Goal: Task Accomplishment & Management: Complete application form

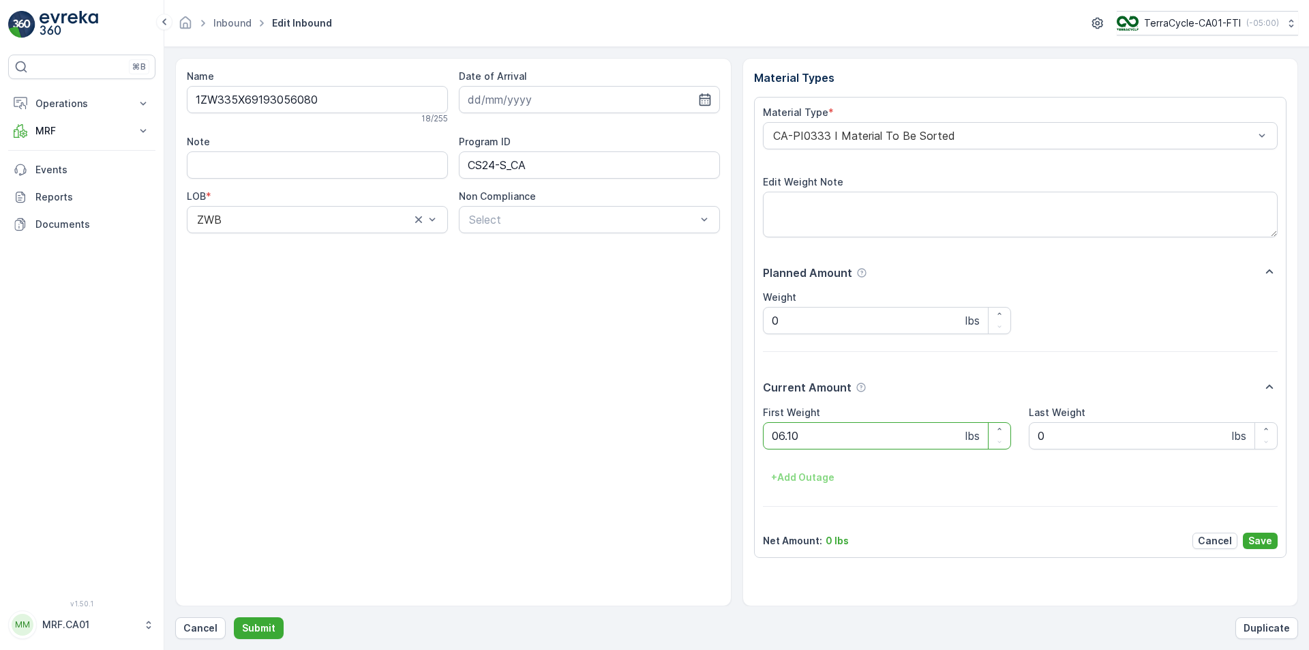
click at [234, 617] on button "Submit" at bounding box center [259, 628] width 50 height 22
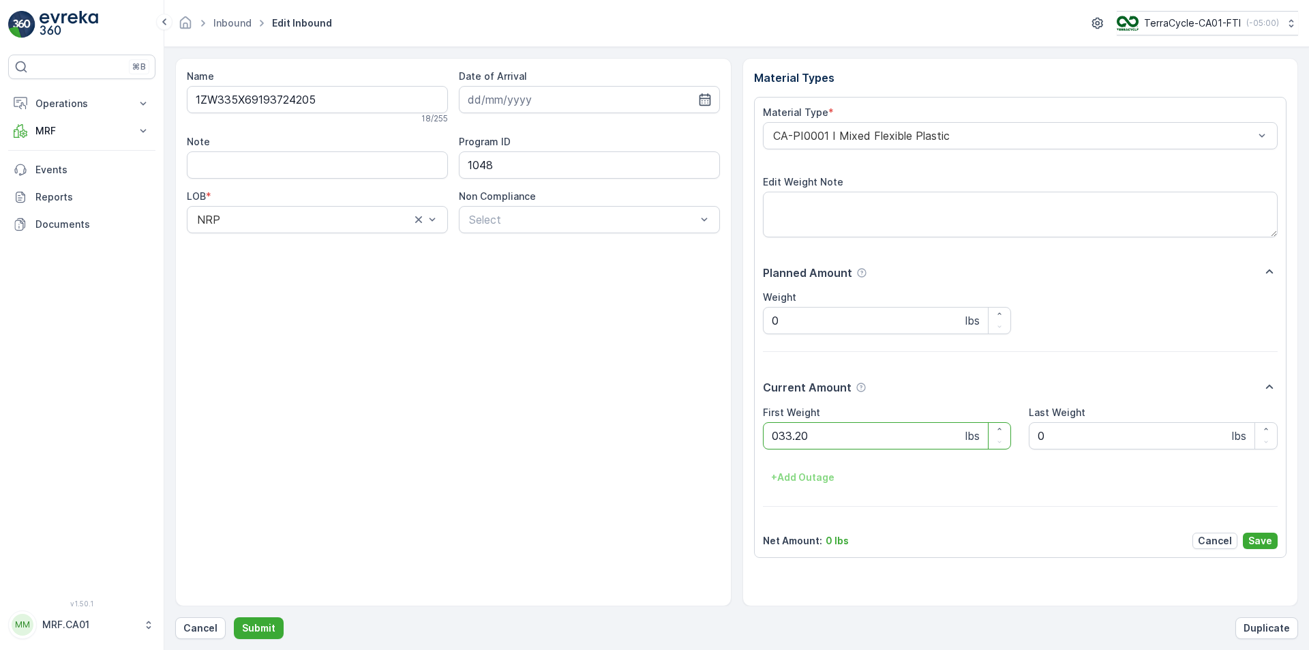
click at [234, 617] on button "Submit" at bounding box center [259, 628] width 50 height 22
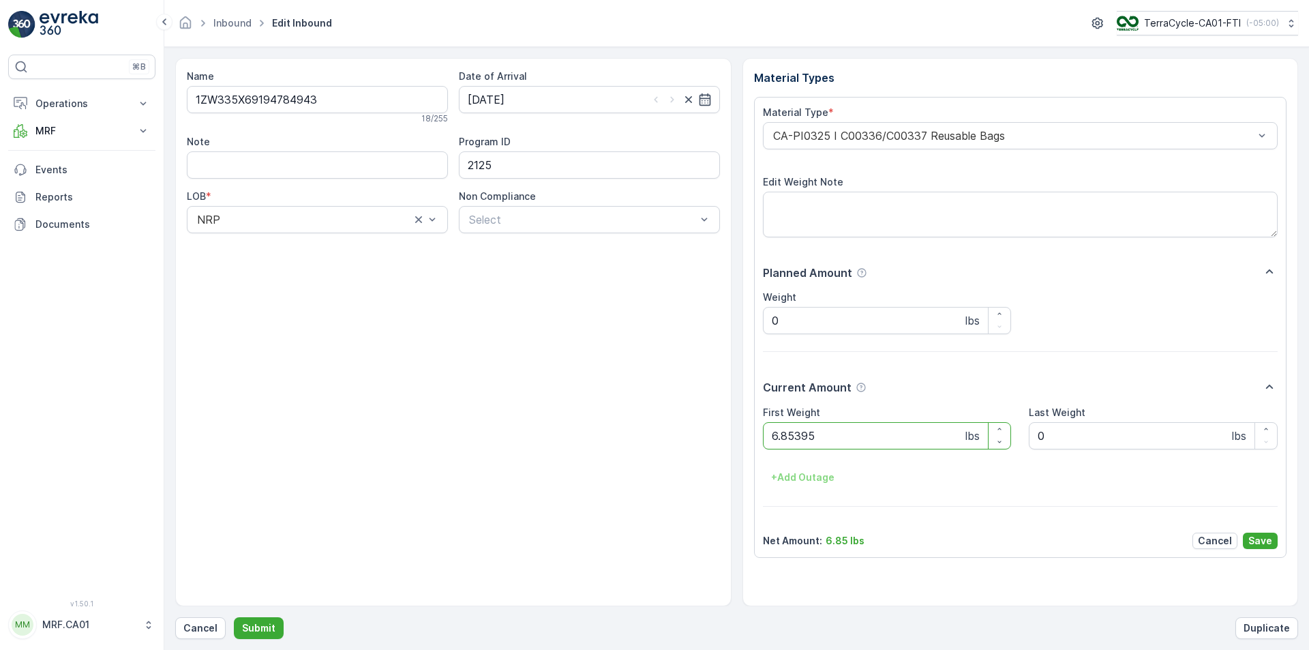
click at [234, 617] on button "Submit" at bounding box center [259, 628] width 50 height 22
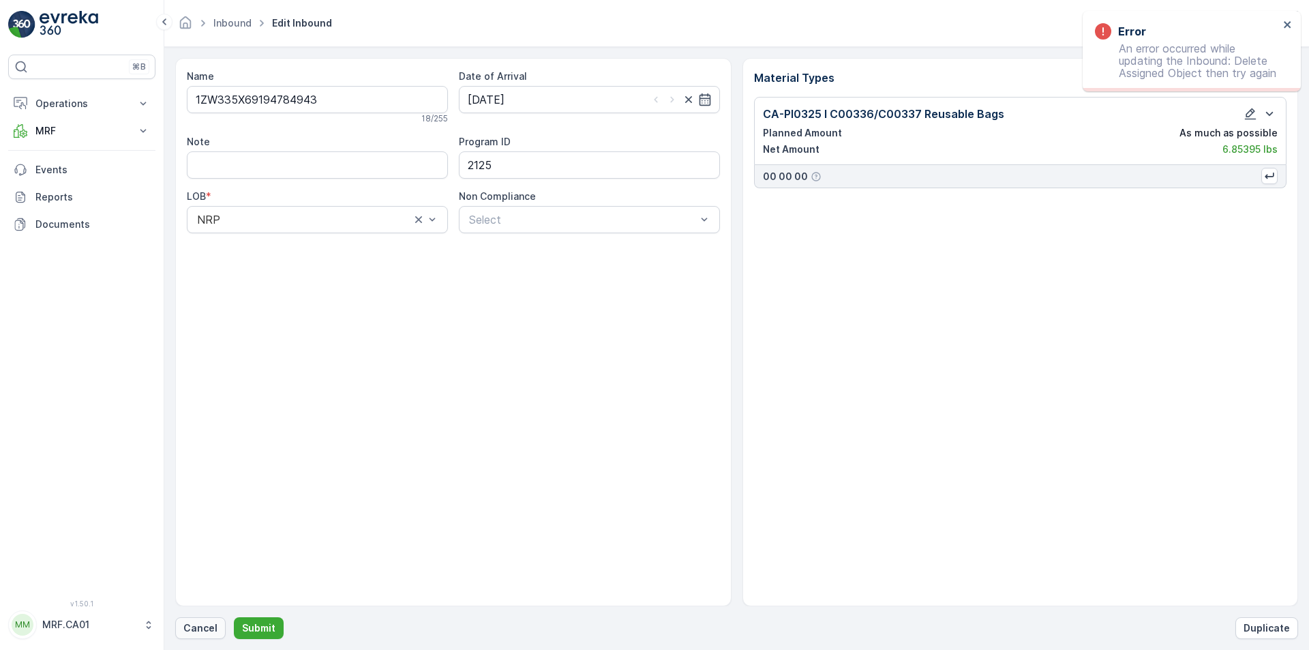
click at [198, 627] on p "Cancel" at bounding box center [200, 628] width 34 height 14
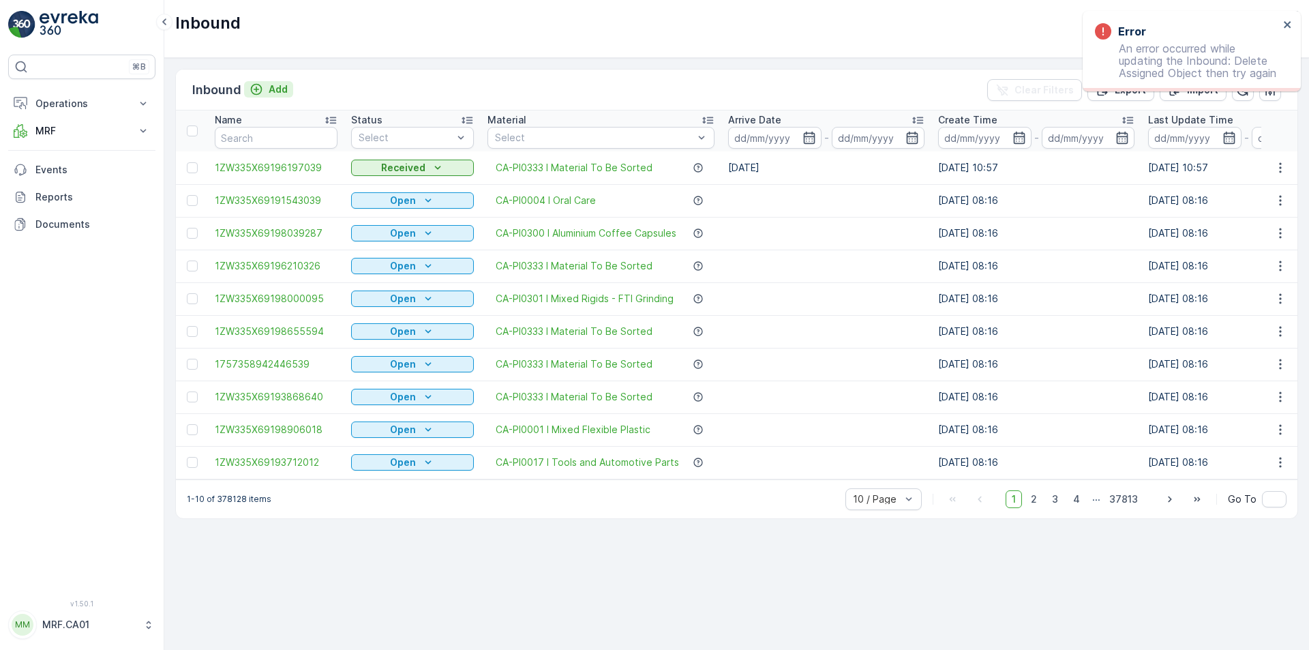
click at [272, 83] on p "Add" at bounding box center [278, 90] width 19 height 14
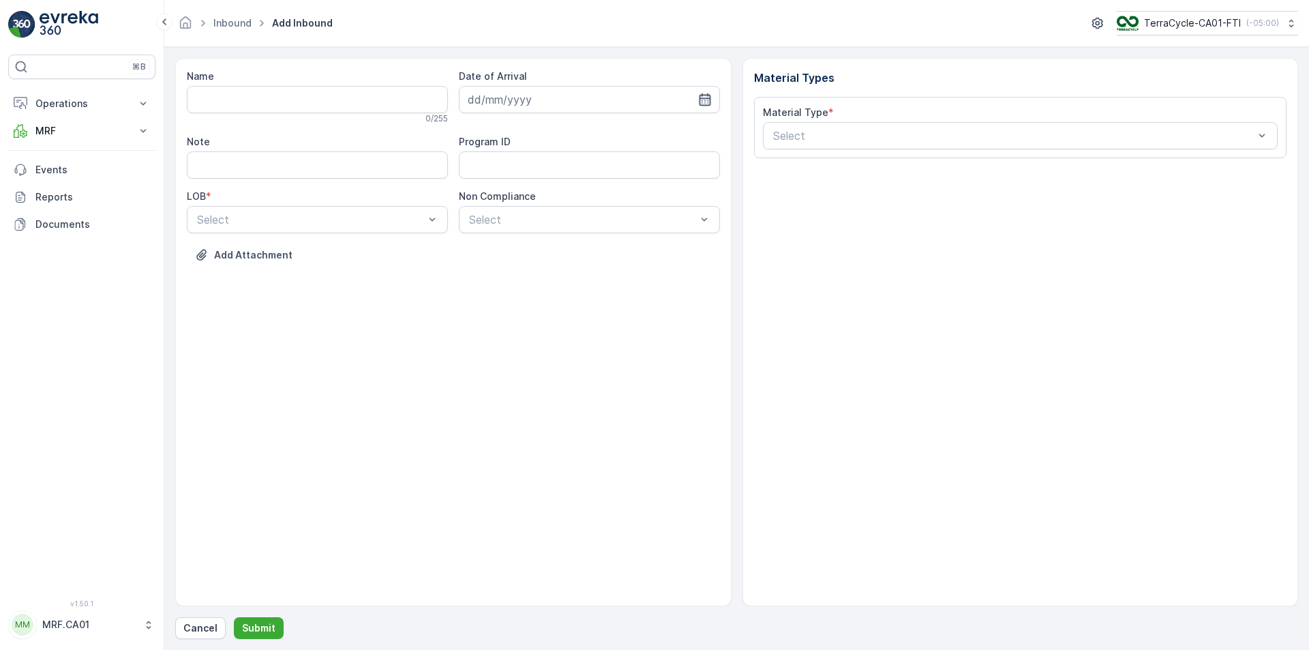
click at [700, 105] on icon "button" at bounding box center [705, 99] width 12 height 12
click at [533, 222] on div "9" at bounding box center [531, 214] width 22 height 22
type input "[DATE]"
click at [350, 104] on input "Name" at bounding box center [317, 99] width 261 height 27
click at [234, 617] on button "Submit" at bounding box center [259, 628] width 50 height 22
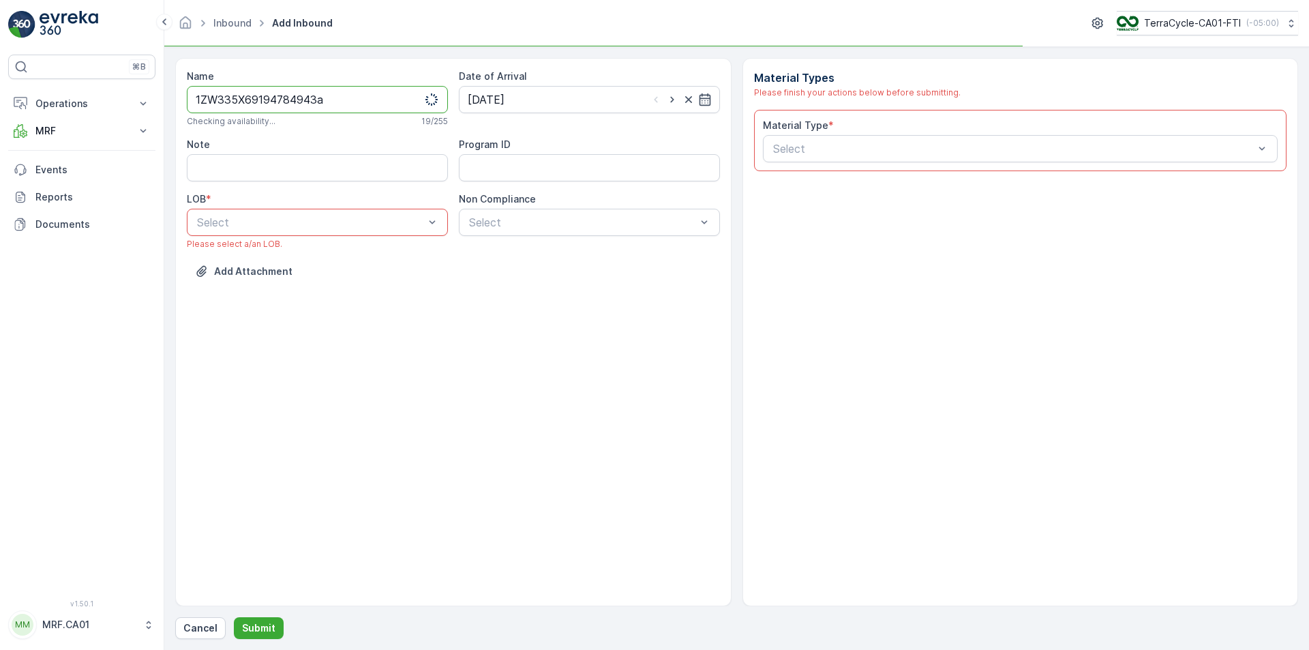
type input "1ZW335X69194784943a"
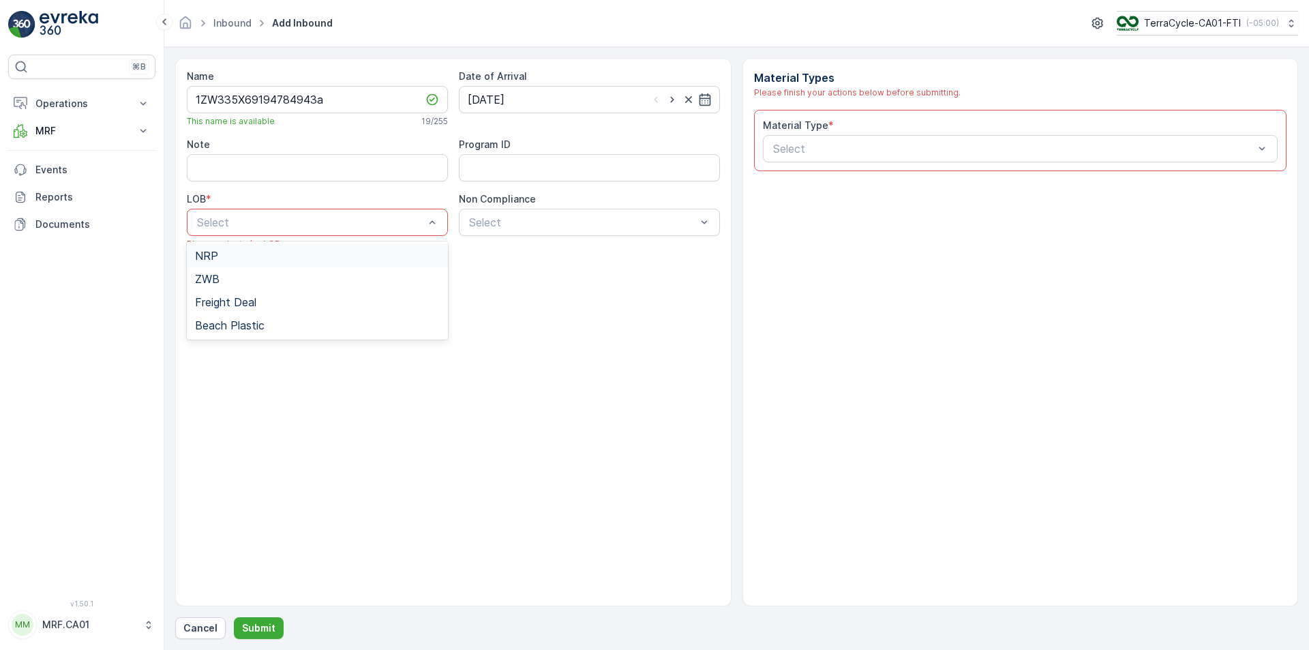
click at [350, 254] on div "NRP" at bounding box center [317, 256] width 245 height 12
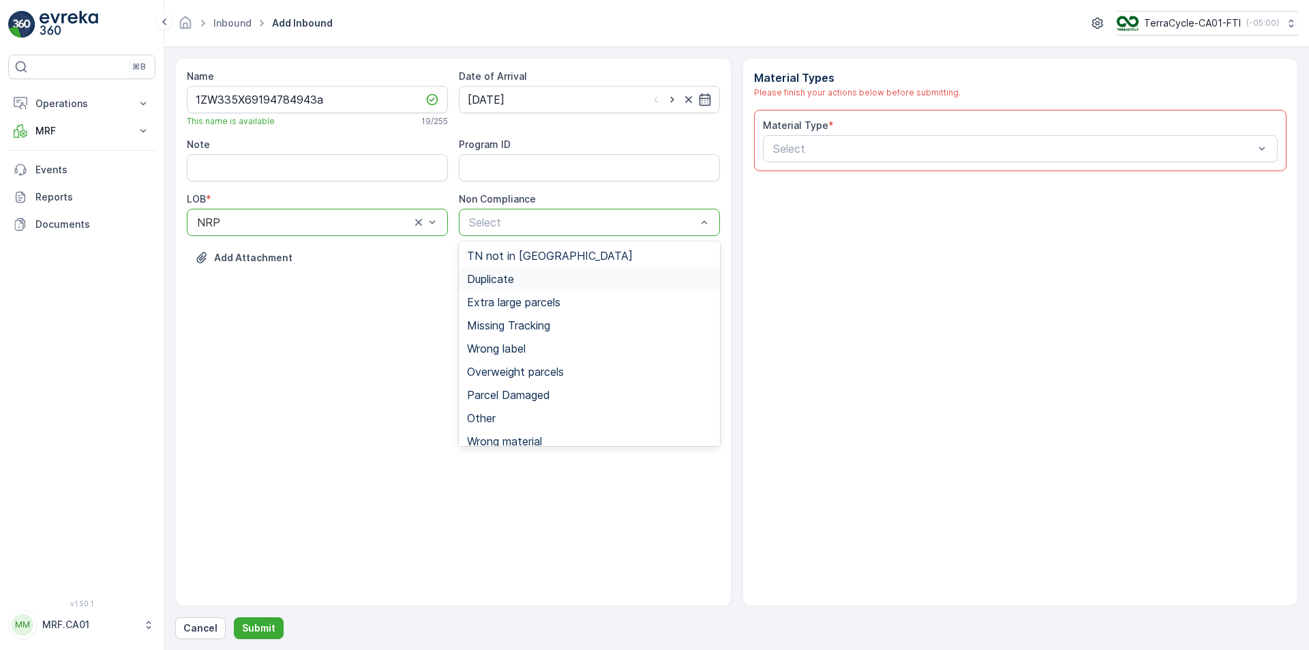
click at [501, 276] on span "Duplicate" at bounding box center [490, 279] width 47 height 12
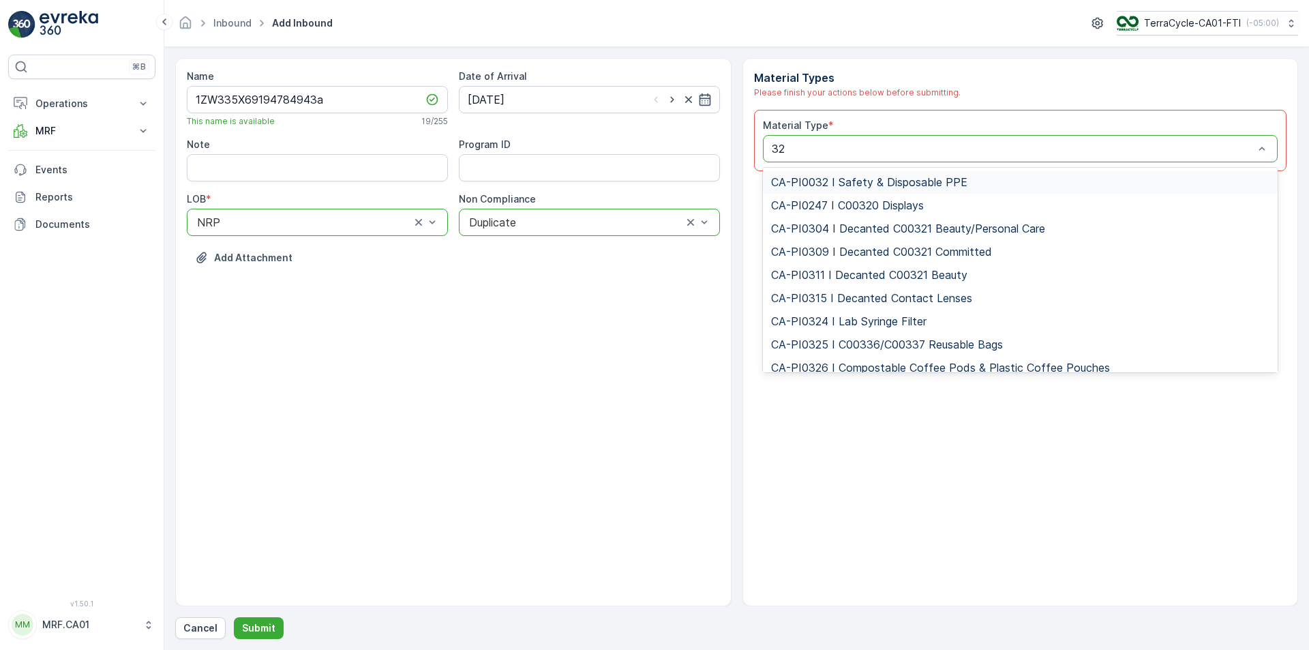
type input "325"
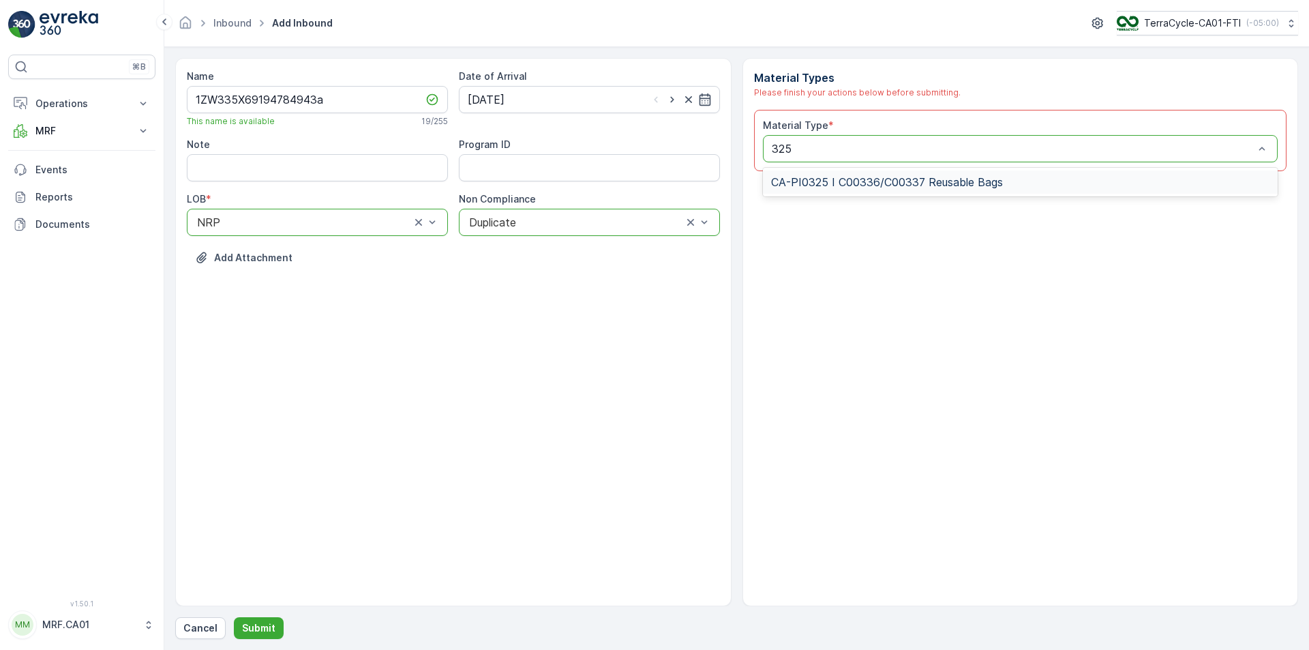
click at [970, 181] on span "CA-PI0325 I C00336/C00337 Reusable Bags" at bounding box center [887, 182] width 232 height 12
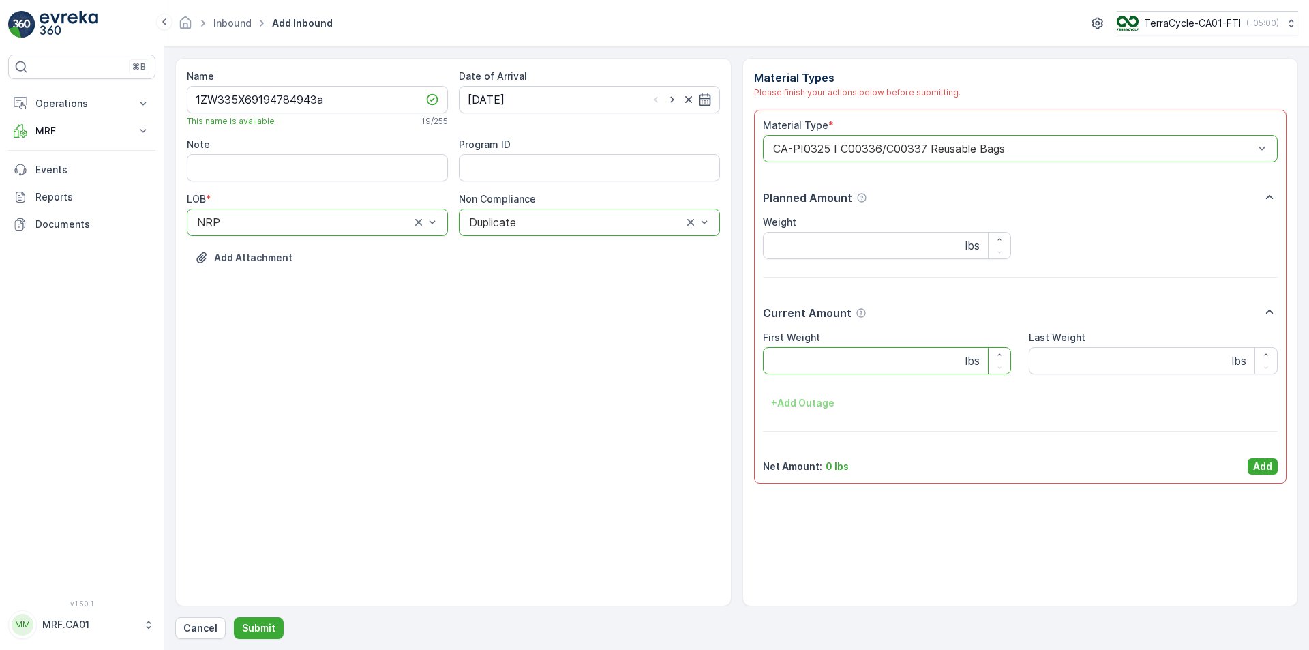
click at [867, 368] on Weight "First Weight" at bounding box center [887, 360] width 249 height 27
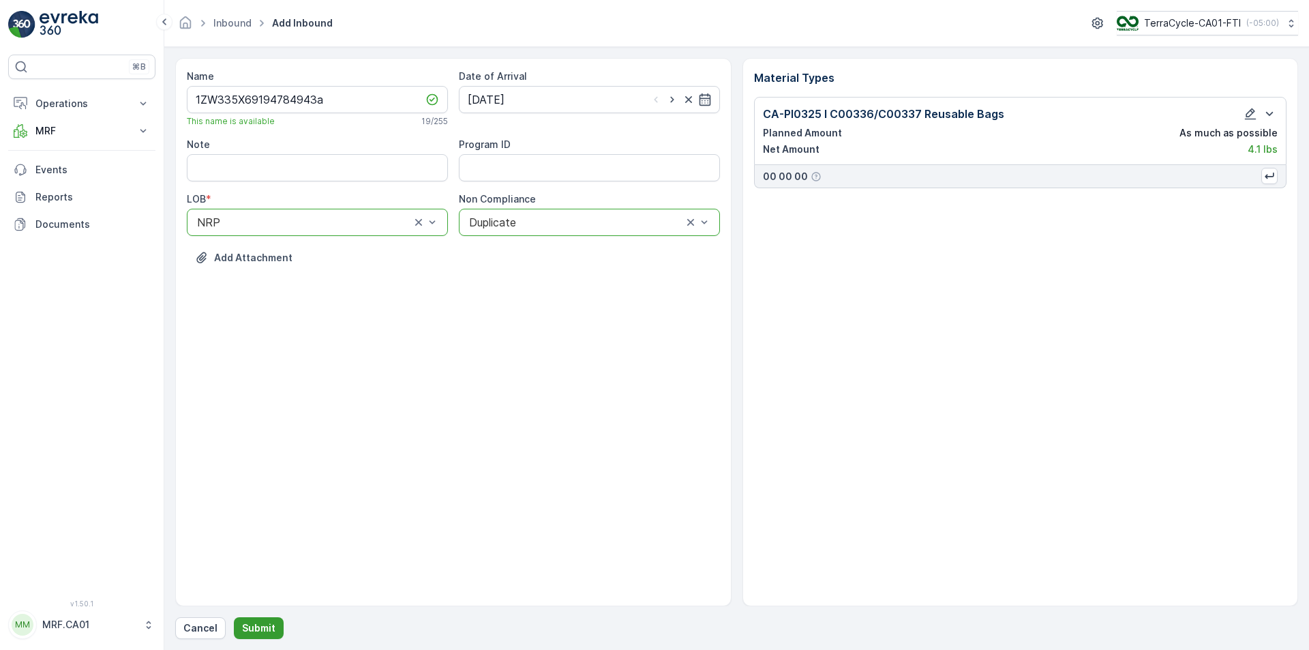
click at [275, 633] on button "Submit" at bounding box center [259, 628] width 50 height 22
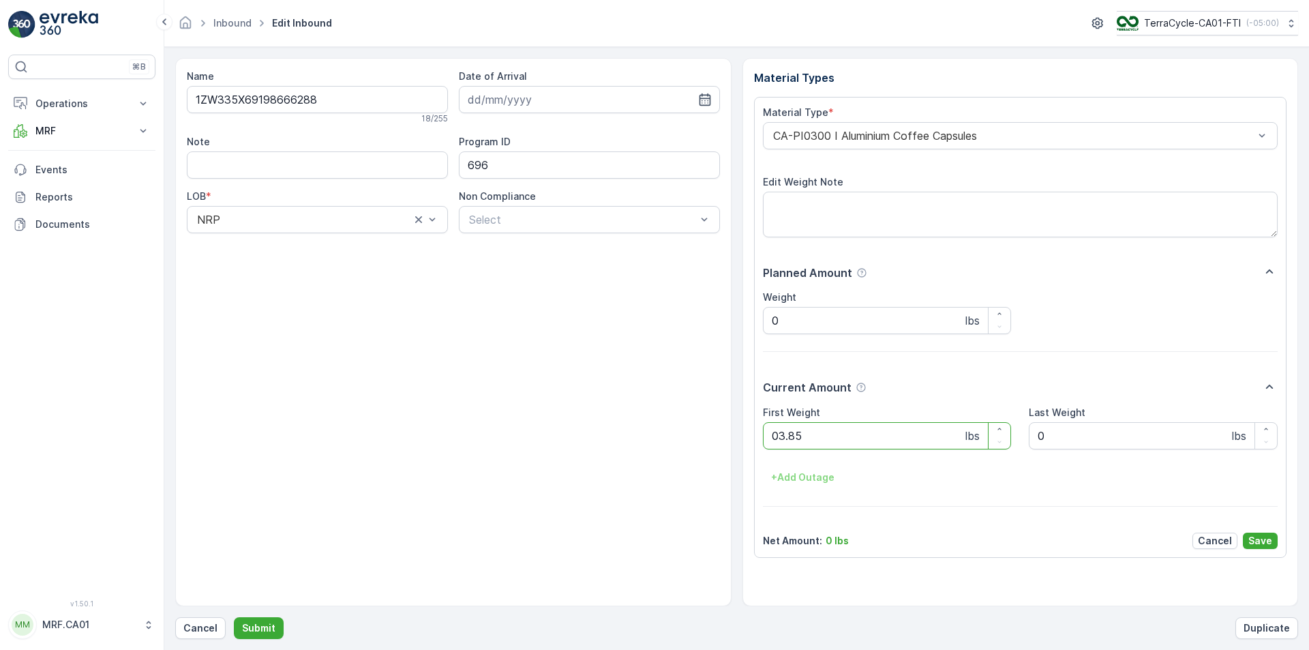
click at [234, 617] on button "Submit" at bounding box center [259, 628] width 50 height 22
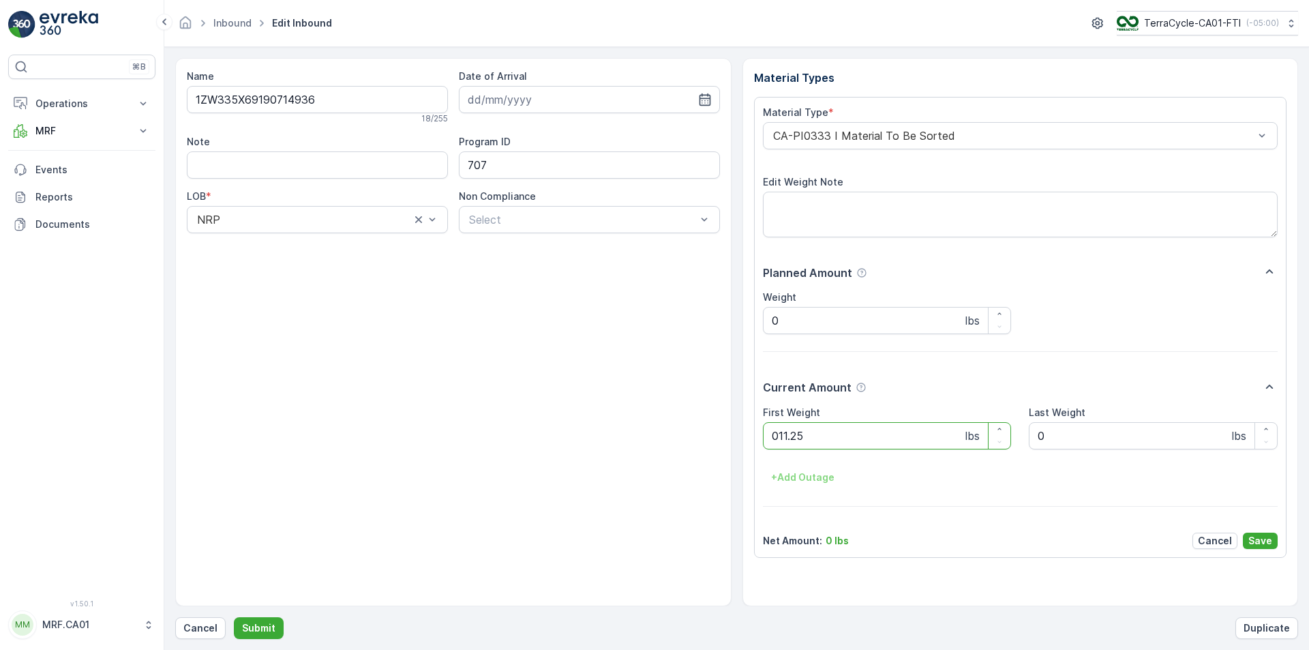
click at [234, 617] on button "Submit" at bounding box center [259, 628] width 50 height 22
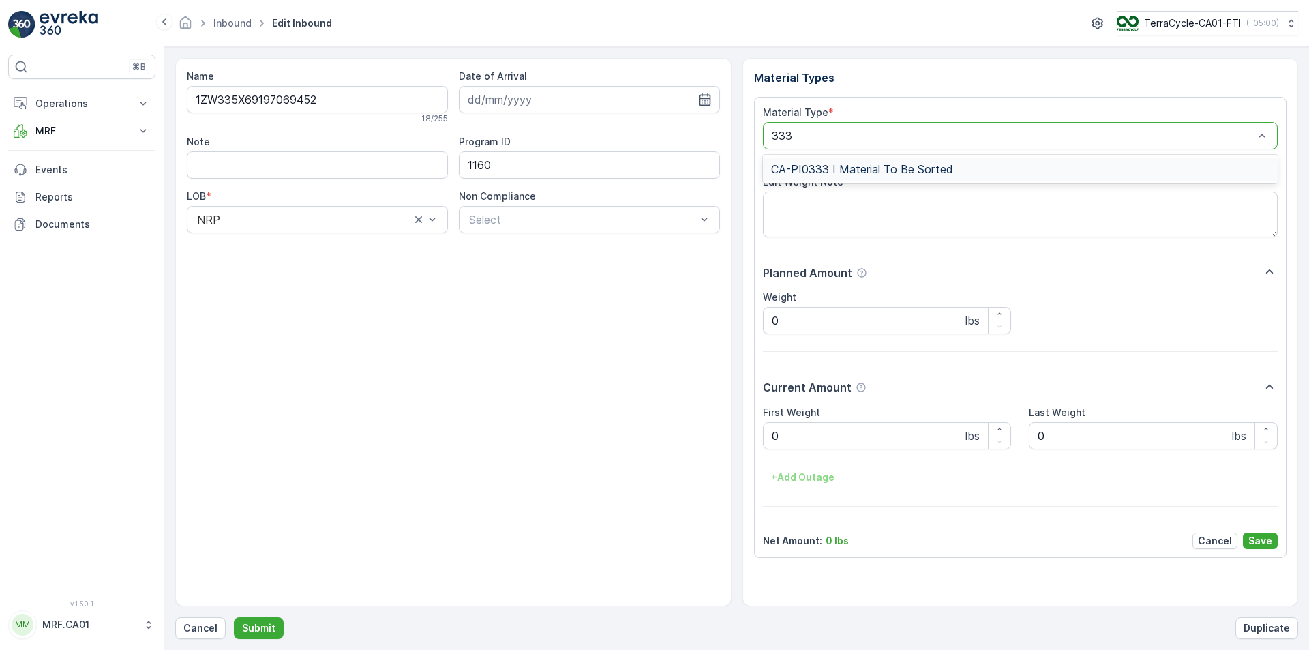
type input "3333"
click at [234, 617] on button "Submit" at bounding box center [259, 628] width 50 height 22
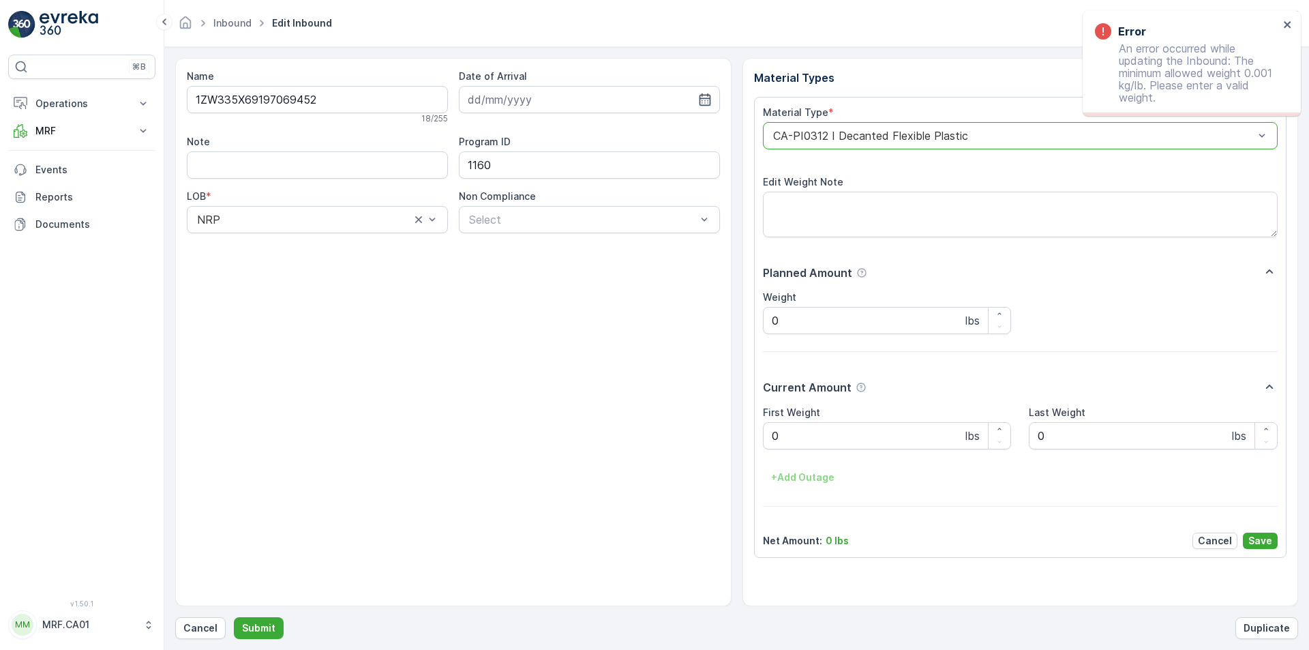
click at [936, 135] on div at bounding box center [1014, 136] width 484 height 12
click at [936, 134] on div at bounding box center [1014, 136] width 484 height 12
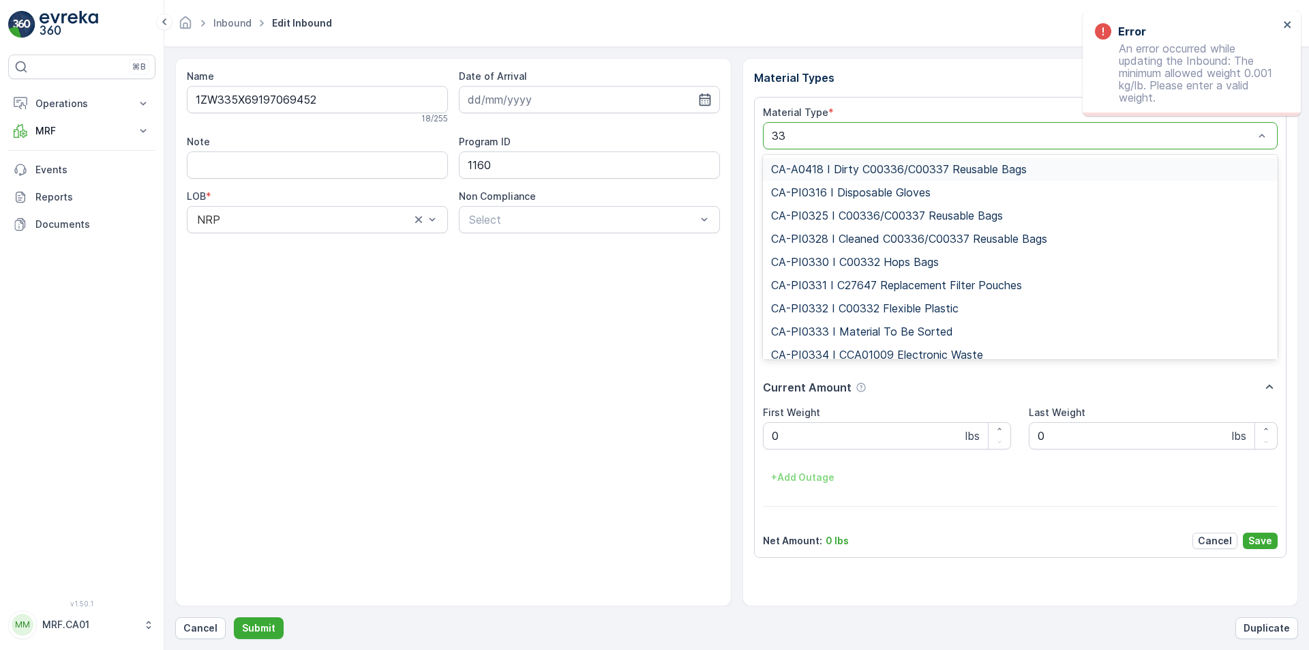
type input "333"
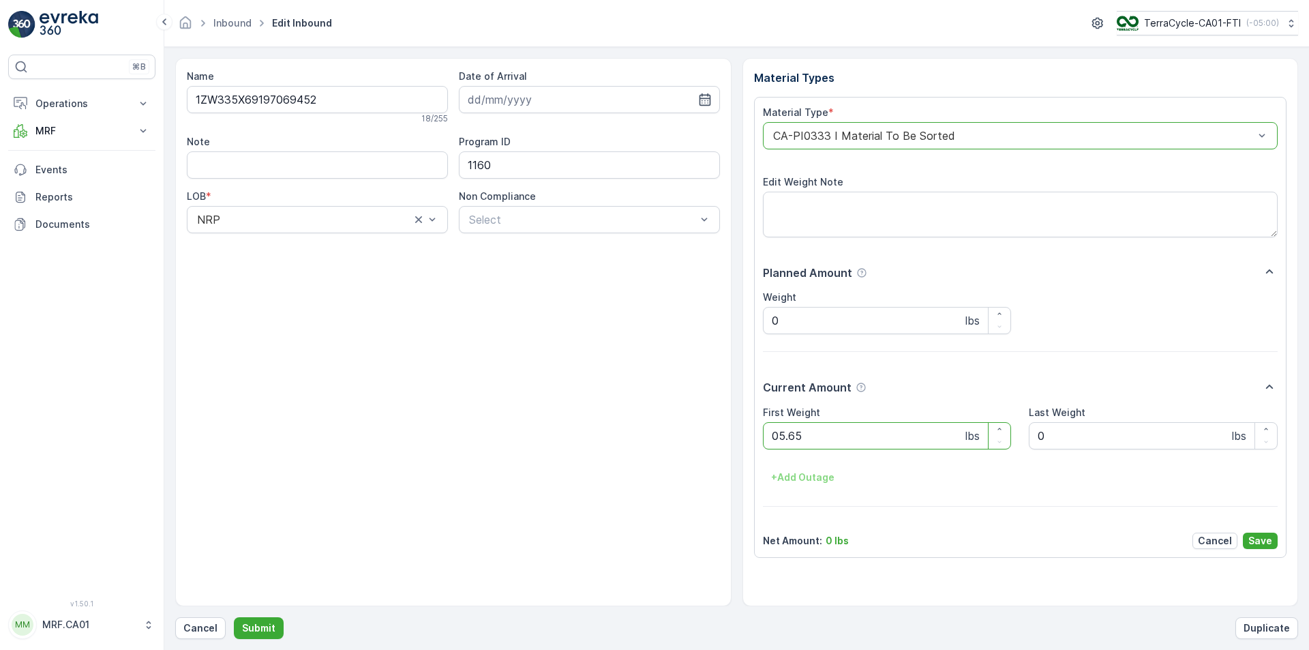
click at [234, 617] on button "Submit" at bounding box center [259, 628] width 50 height 22
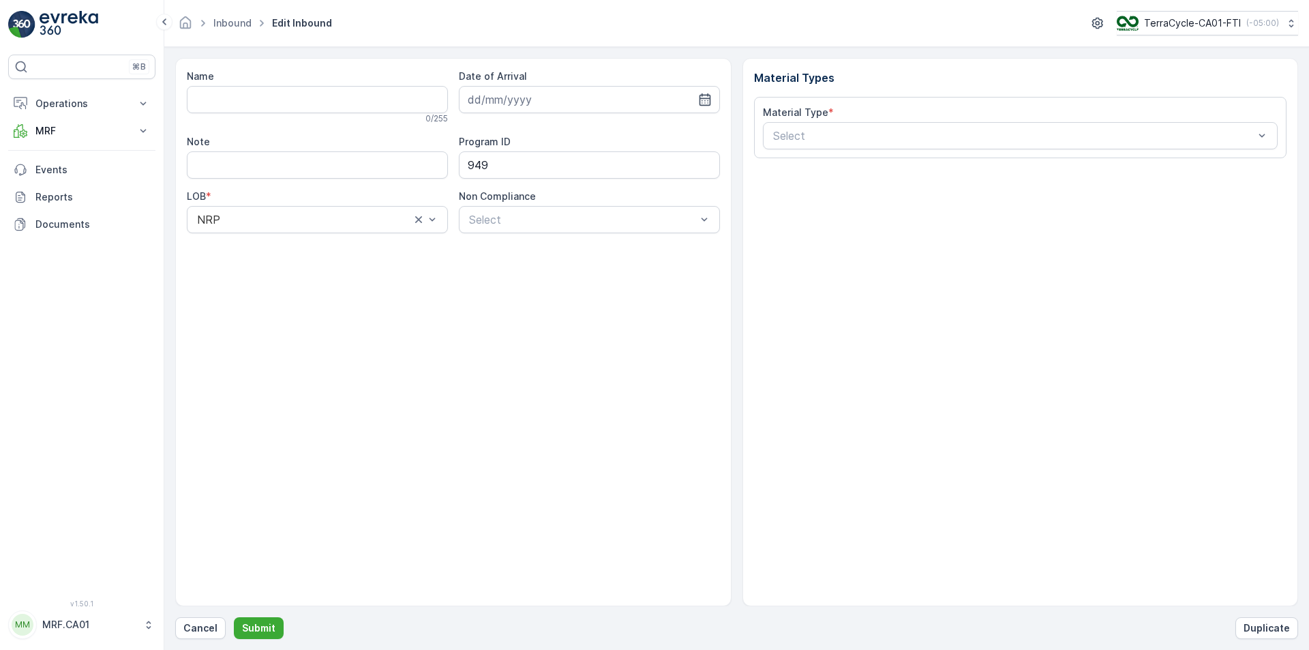
type input "1ZW335X69192213732"
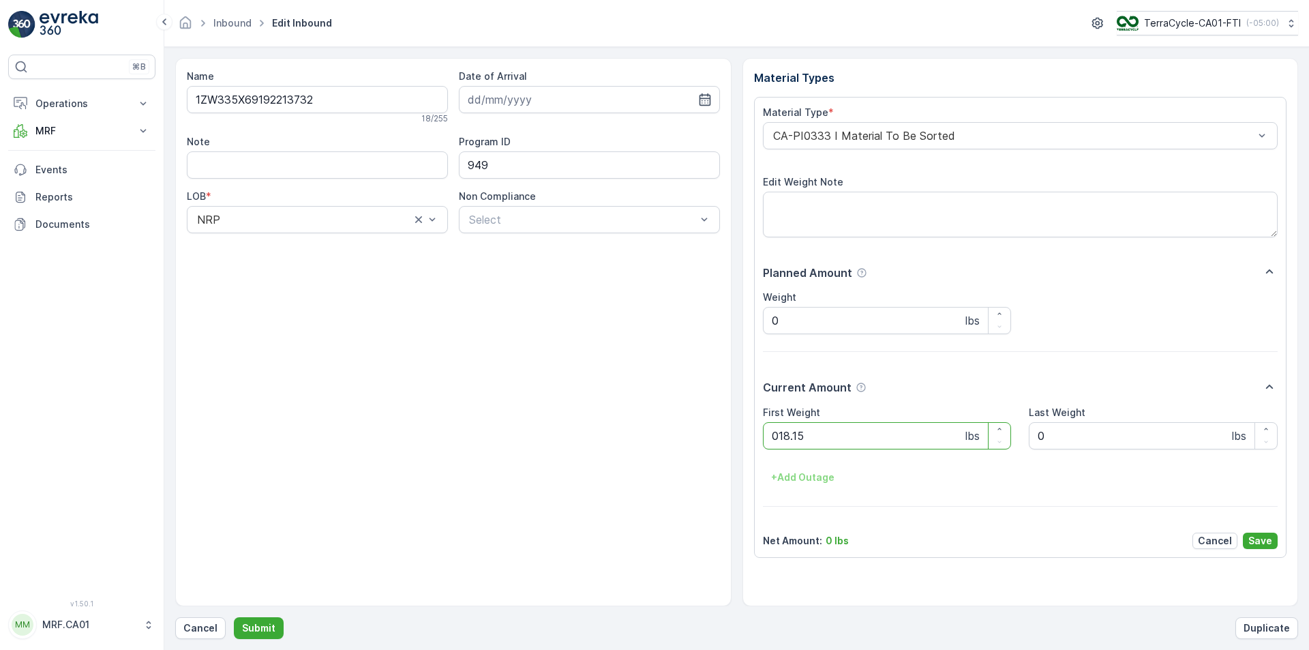
click at [234, 617] on button "Submit" at bounding box center [259, 628] width 50 height 22
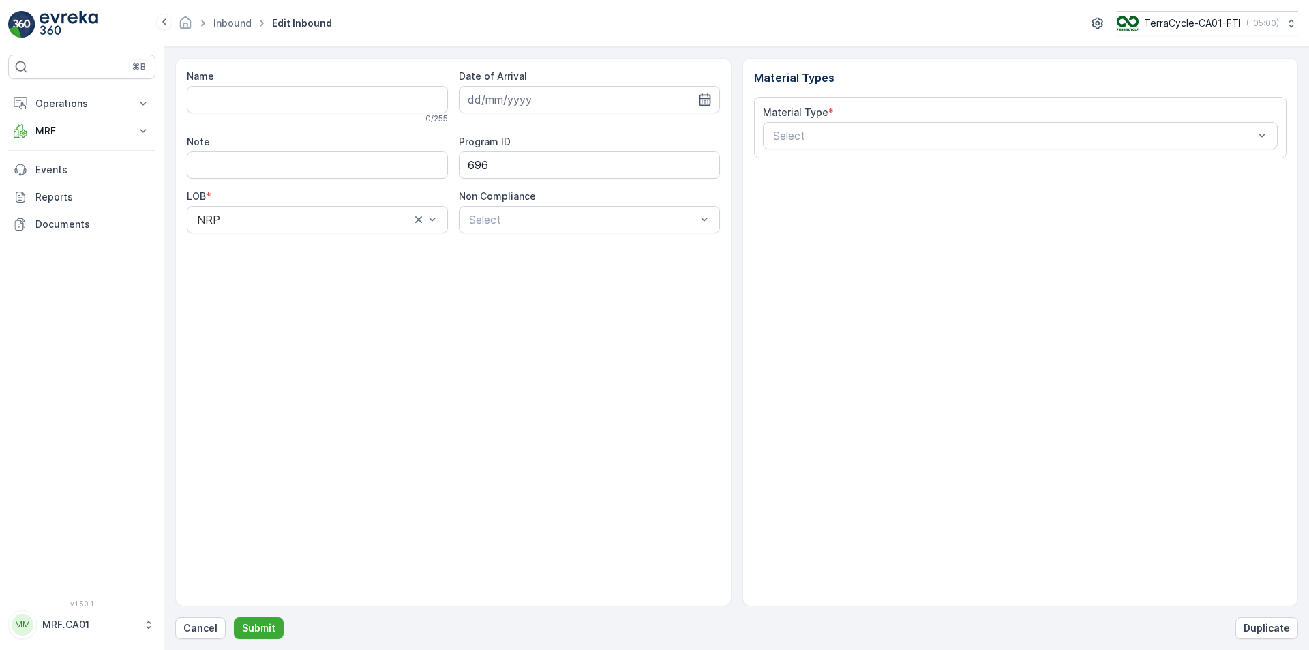
type input "1ZW335X69196798649"
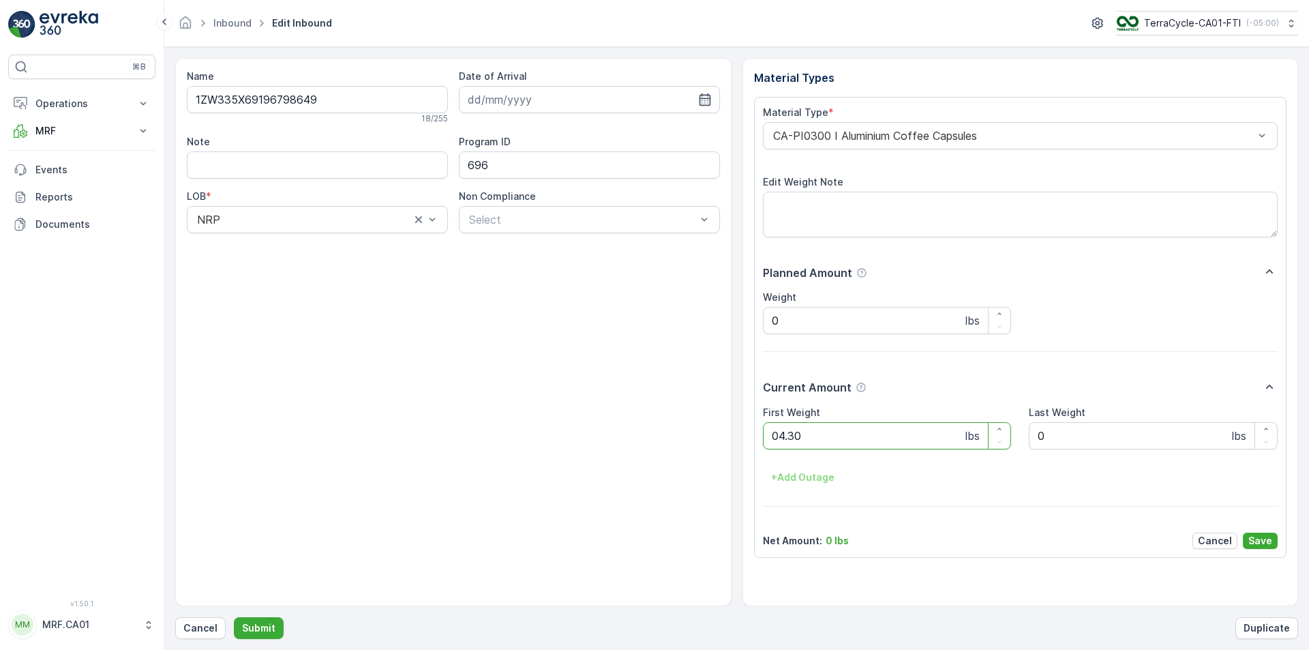
click at [234, 617] on button "Submit" at bounding box center [259, 628] width 50 height 22
type Weight "04.80"
click at [191, 628] on p "Cancel" at bounding box center [200, 628] width 34 height 14
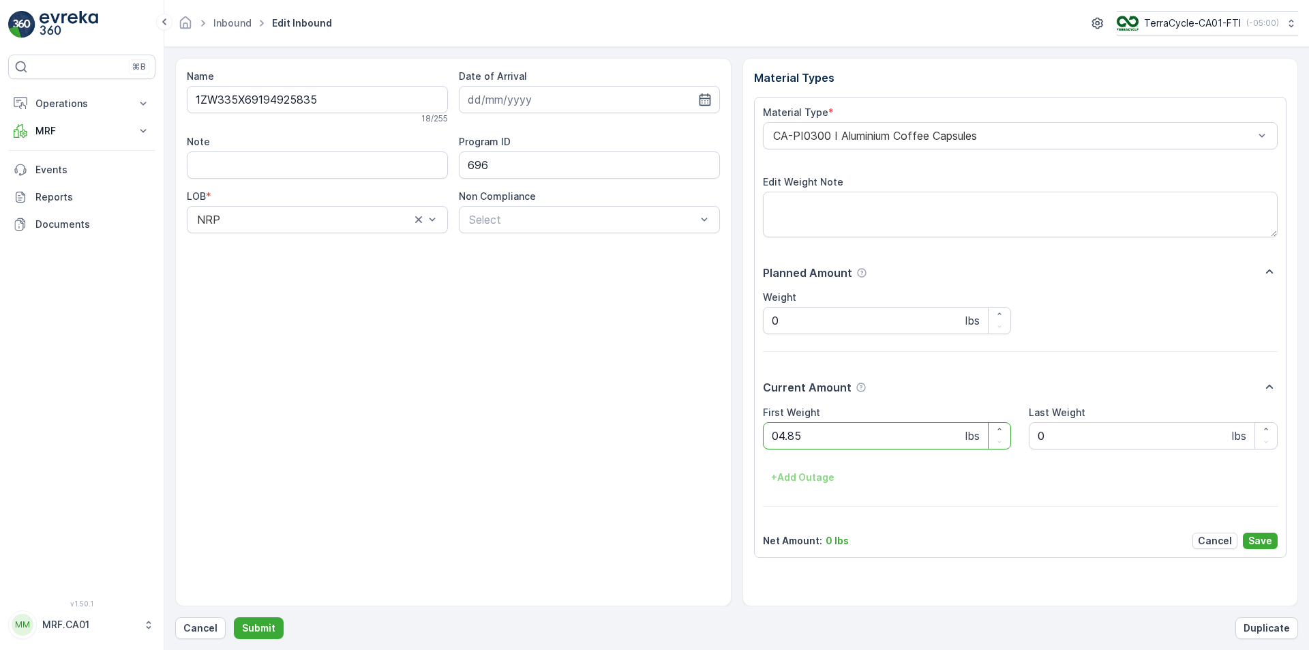
click at [234, 617] on button "Submit" at bounding box center [259, 628] width 50 height 22
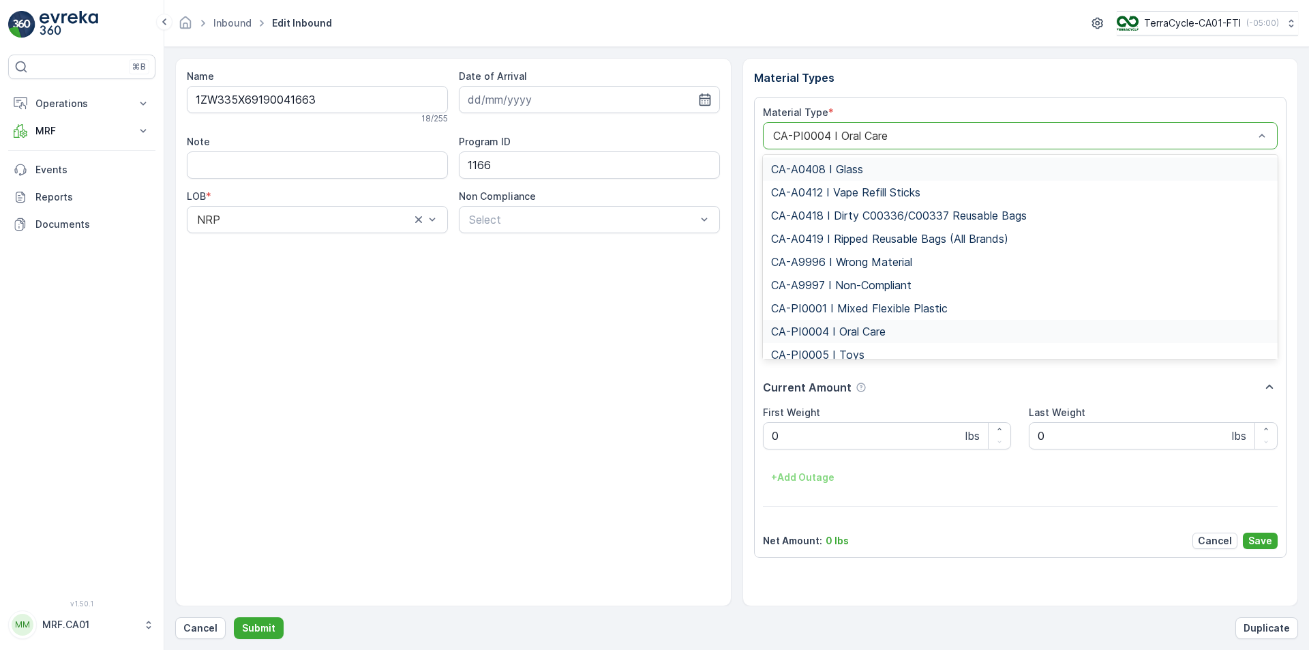
click at [857, 142] on div "CA-PI0004 I Oral Care" at bounding box center [1020, 135] width 515 height 27
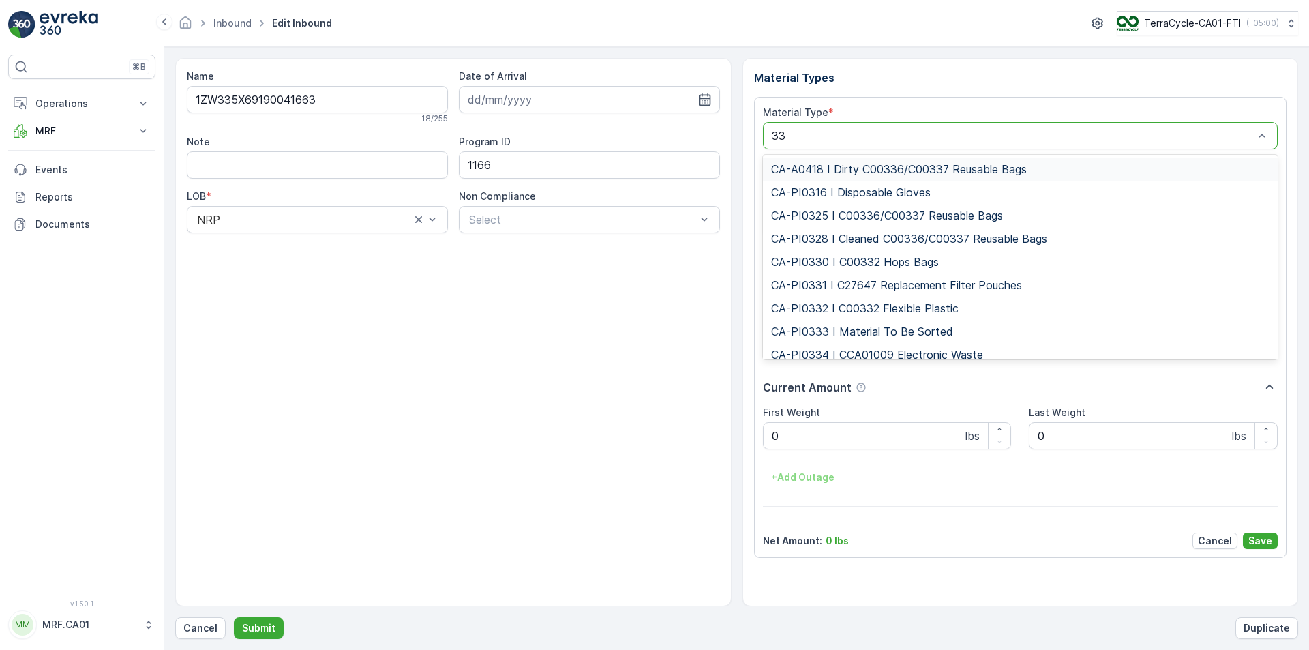
type input "333"
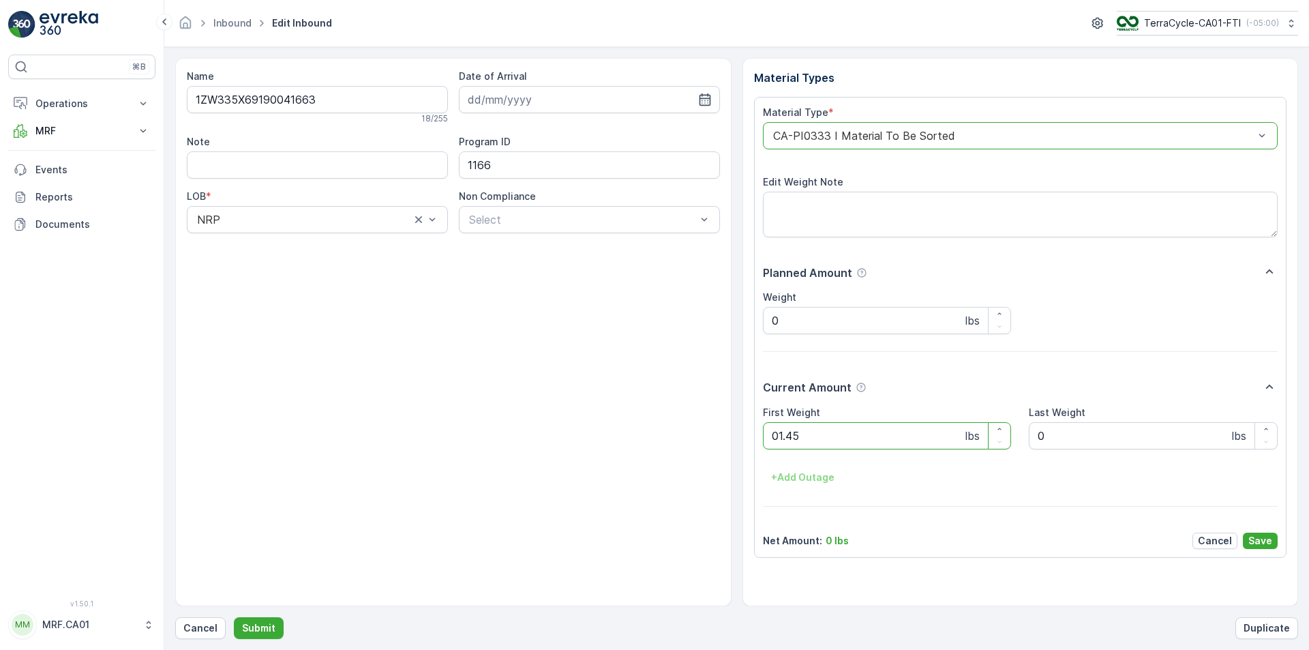
click at [234, 617] on button "Submit" at bounding box center [259, 628] width 50 height 22
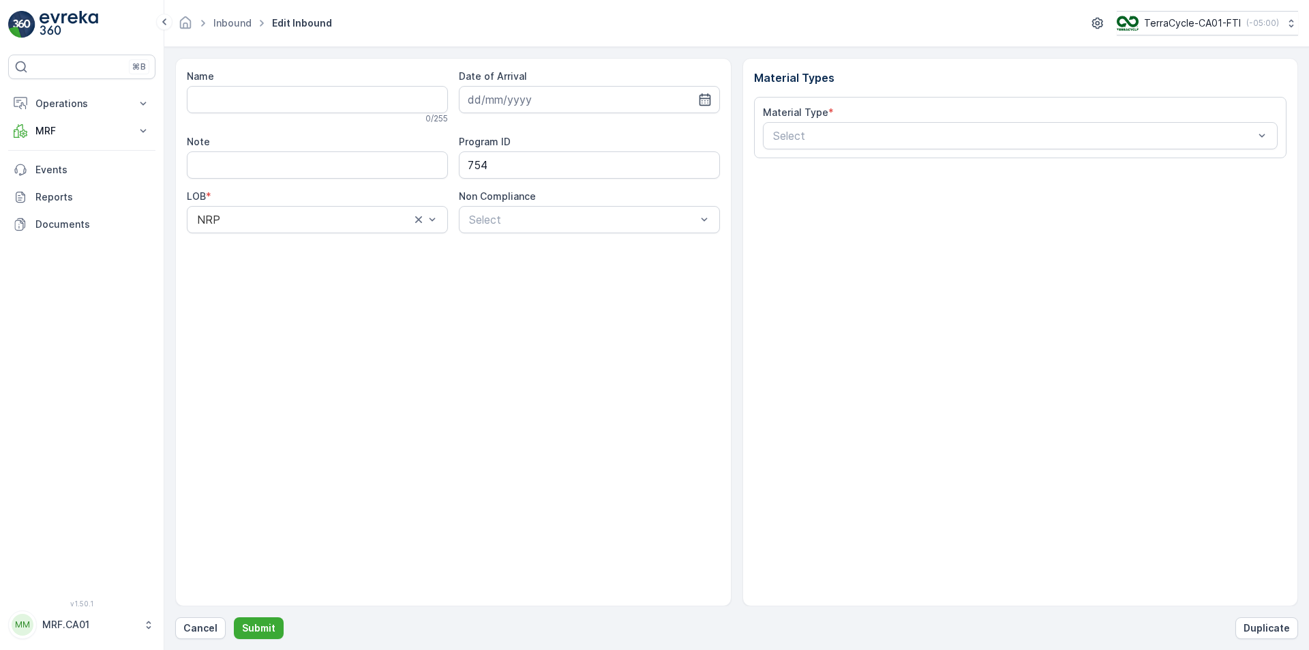
type input "1ZW335X69196617914"
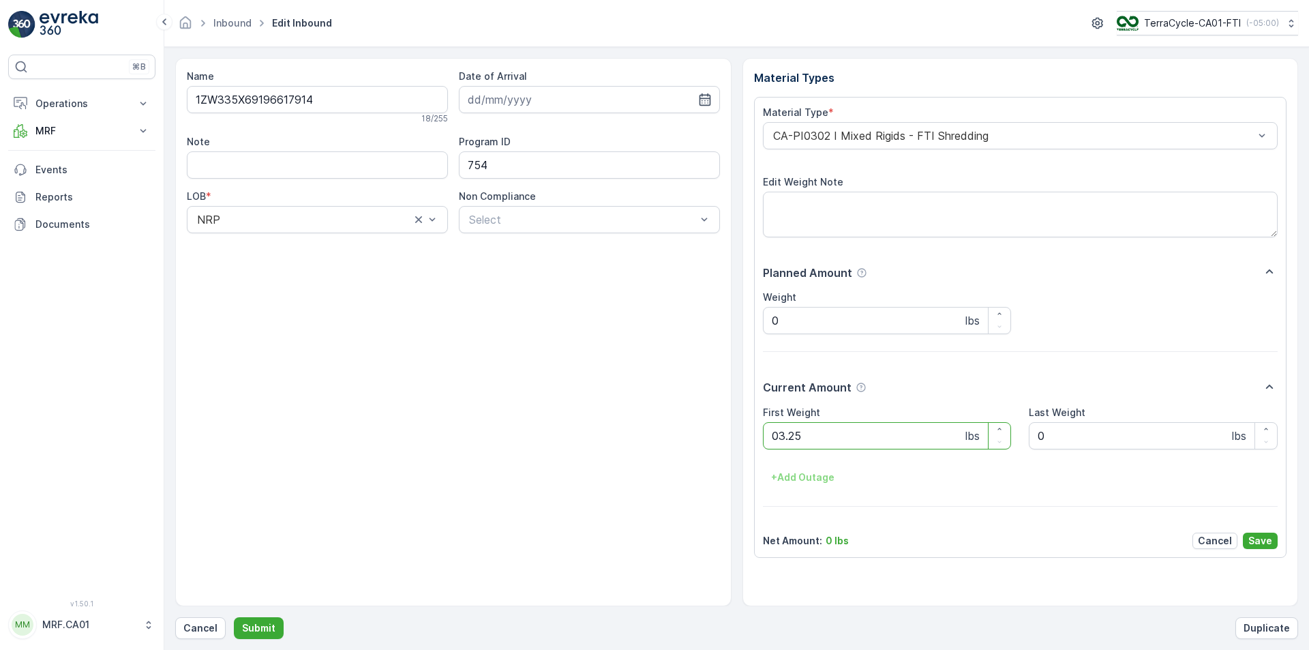
click at [234, 617] on button "Submit" at bounding box center [259, 628] width 50 height 22
click at [864, 147] on div "CA-PI0004 I Oral Care" at bounding box center [1020, 135] width 515 height 27
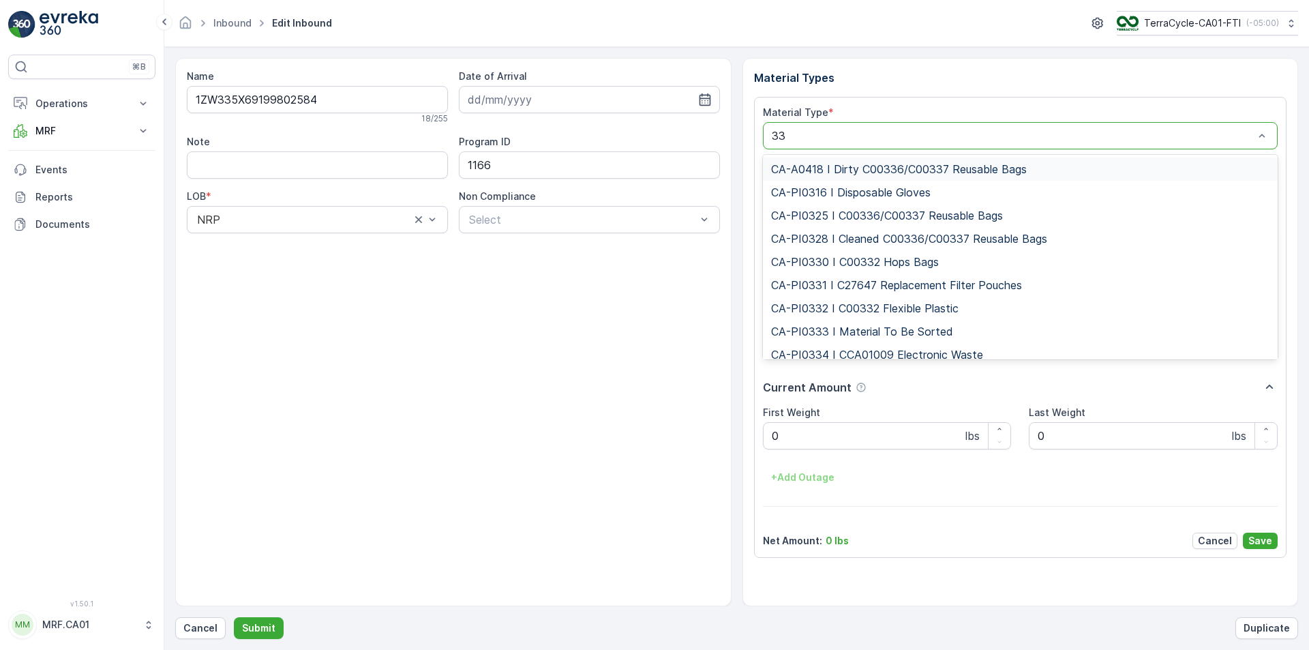
type input "333"
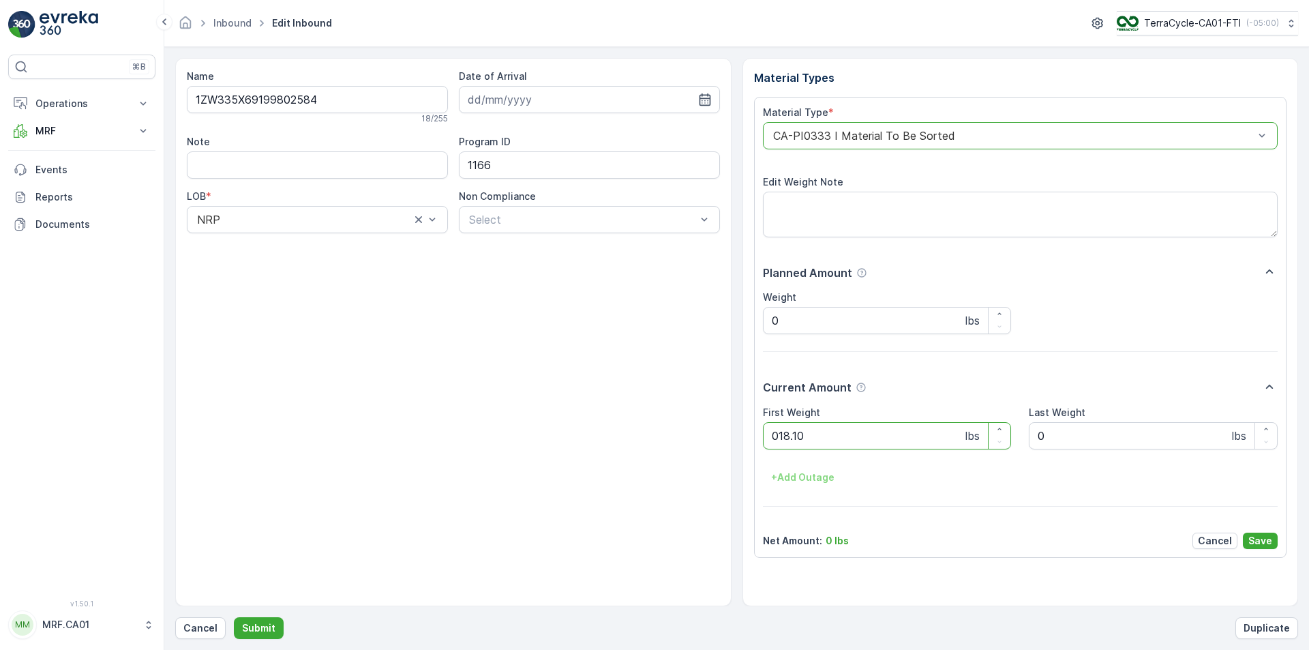
click at [234, 617] on button "Submit" at bounding box center [259, 628] width 50 height 22
type Weight "029"
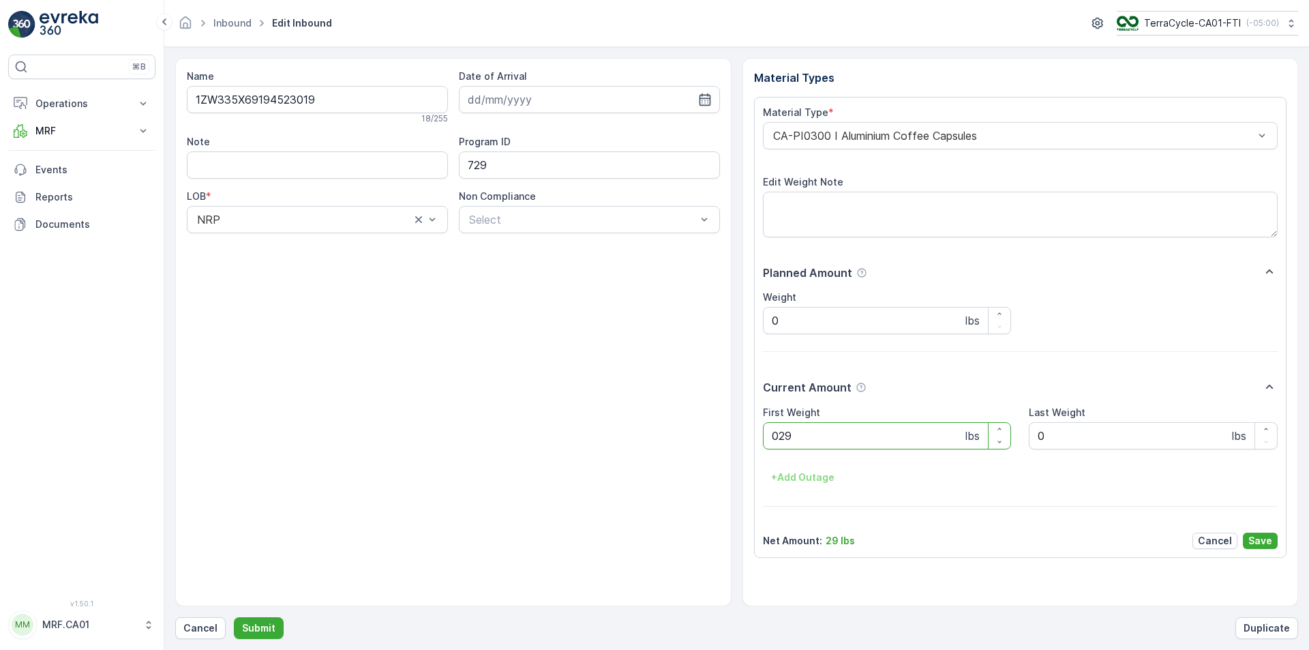
click at [234, 617] on button "Submit" at bounding box center [259, 628] width 50 height 22
type Weight "032"
click at [234, 617] on button "Submit" at bounding box center [259, 628] width 50 height 22
type Weight "030"
click at [234, 617] on button "Submit" at bounding box center [259, 628] width 50 height 22
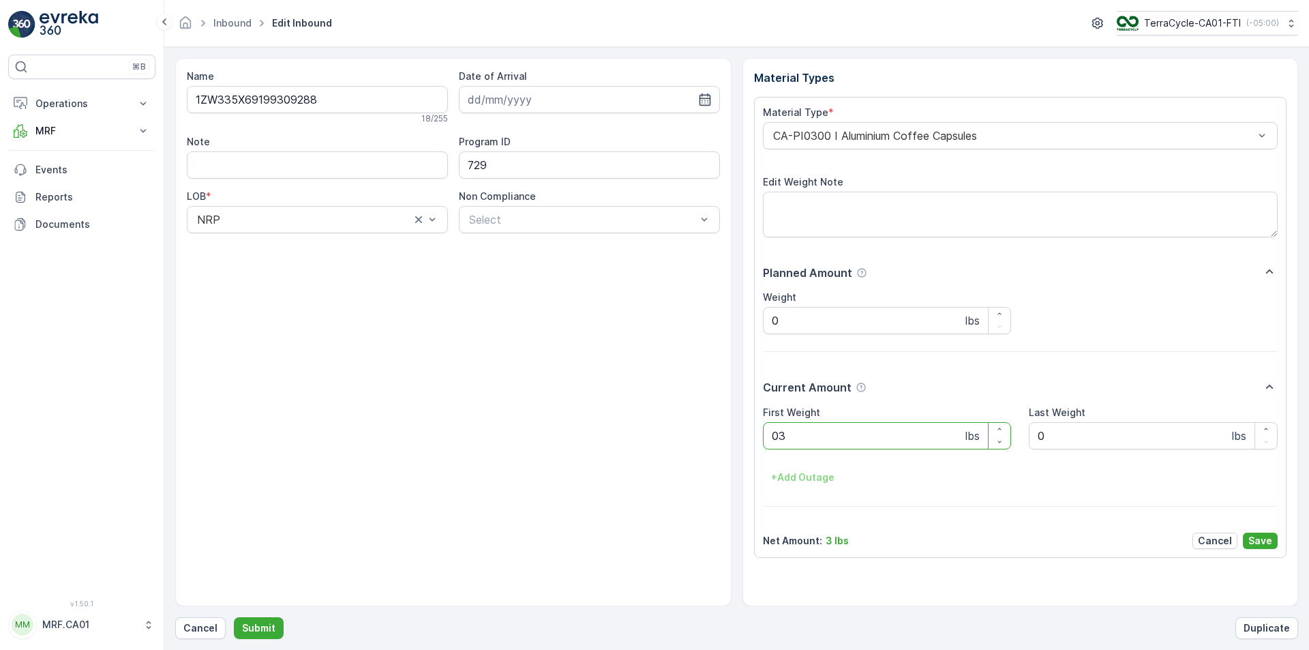
type Weight "033"
click at [234, 617] on button "Submit" at bounding box center [259, 628] width 50 height 22
type Weight "041"
click at [234, 617] on button "Submit" at bounding box center [259, 628] width 50 height 22
type Weight "038"
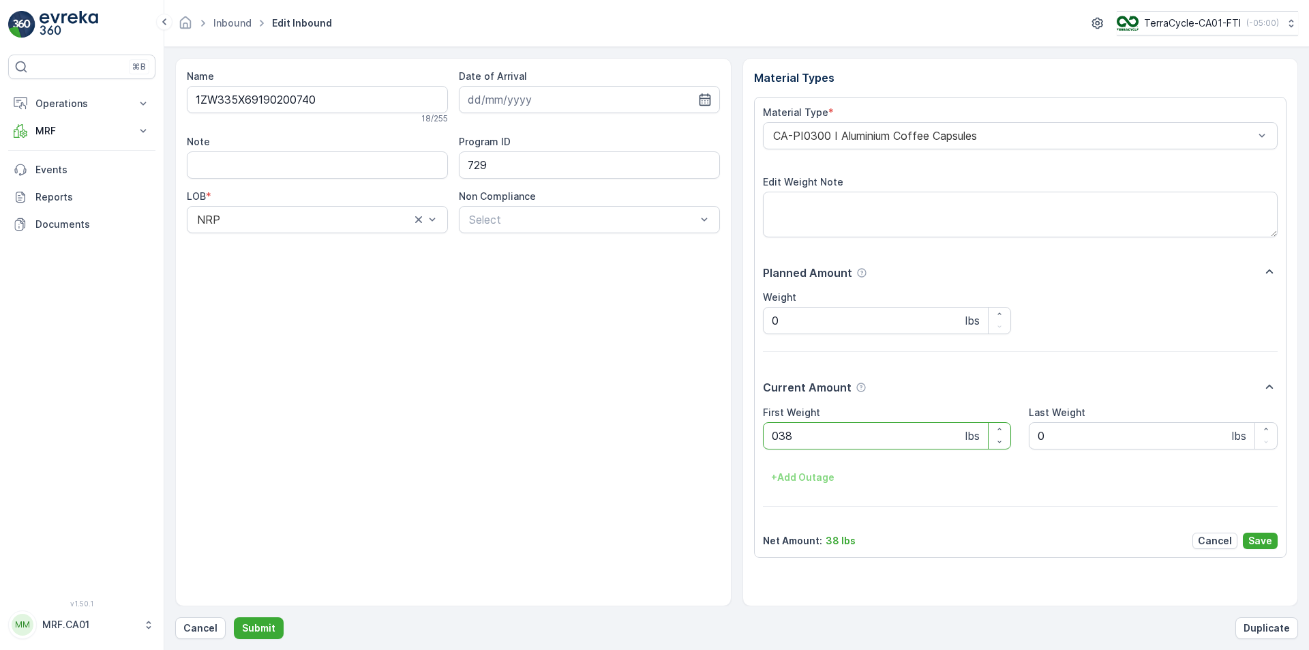
click at [234, 617] on button "Submit" at bounding box center [259, 628] width 50 height 22
type Weight "047"
click at [234, 617] on button "Submit" at bounding box center [259, 628] width 50 height 22
type Weight "031"
click at [234, 617] on button "Submit" at bounding box center [259, 628] width 50 height 22
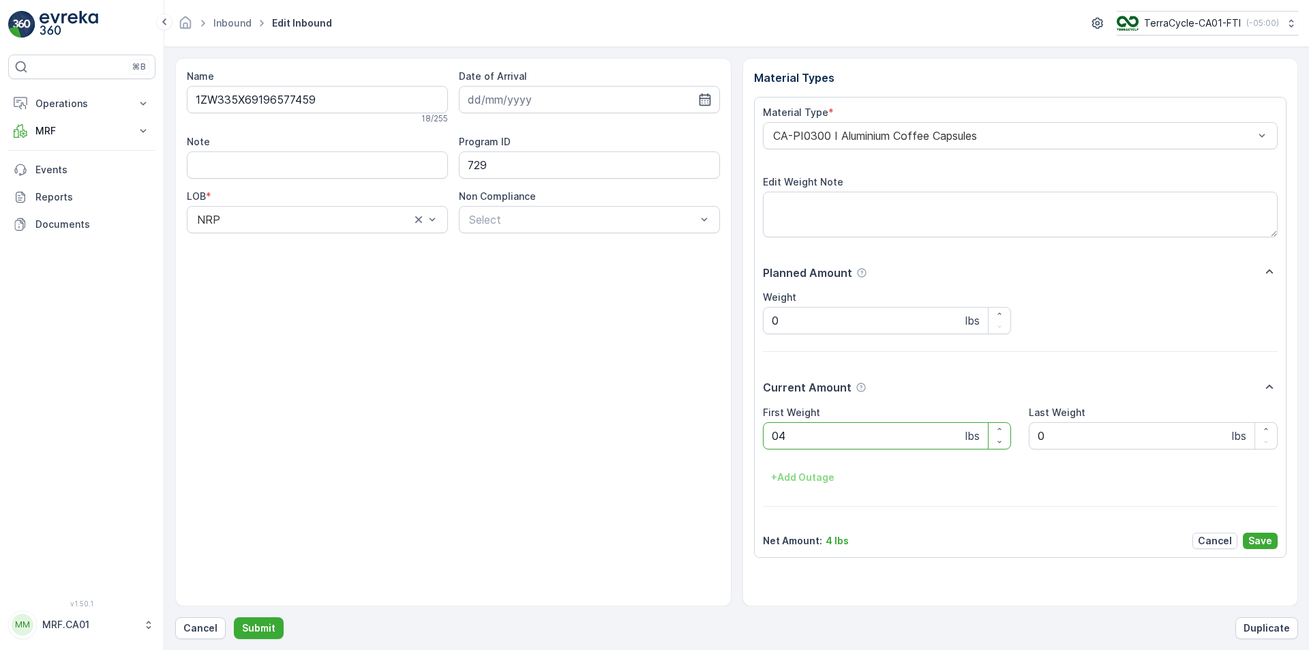
type Weight "040"
click at [234, 617] on button "Submit" at bounding box center [259, 628] width 50 height 22
type Weight "035"
click at [234, 617] on button "Submit" at bounding box center [259, 628] width 50 height 22
type Weight "045"
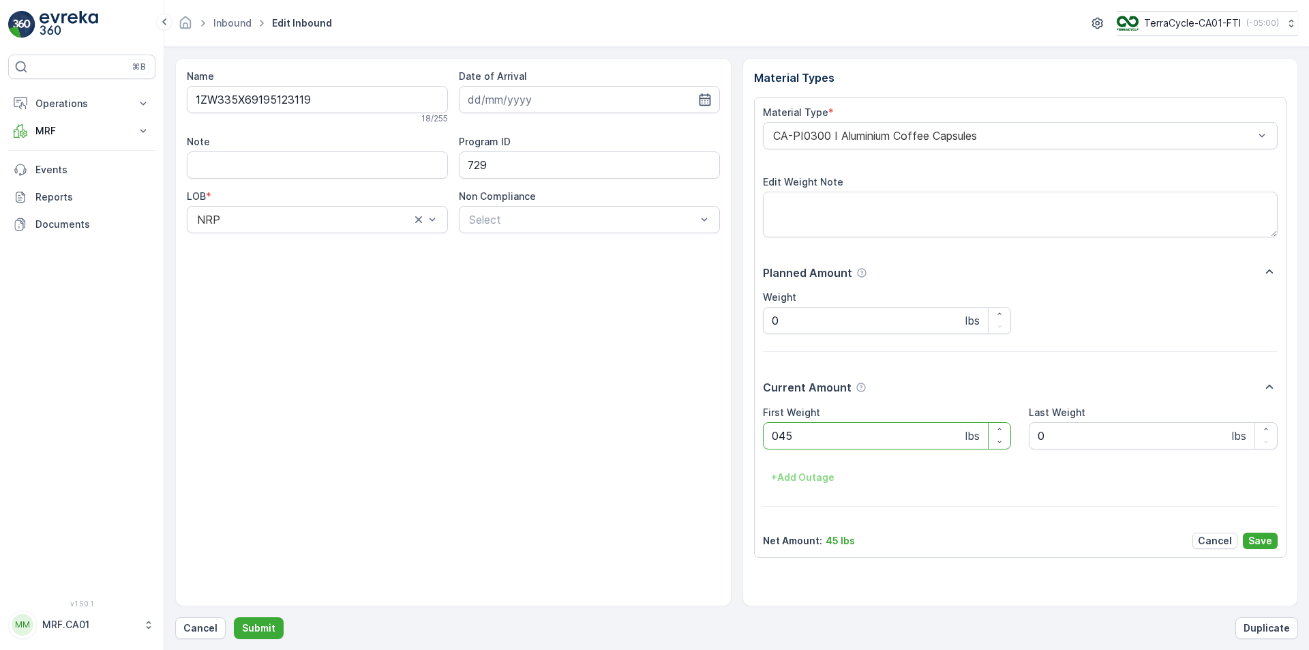
click at [234, 617] on button "Submit" at bounding box center [259, 628] width 50 height 22
type Weight "043"
click at [234, 617] on button "Submit" at bounding box center [259, 628] width 50 height 22
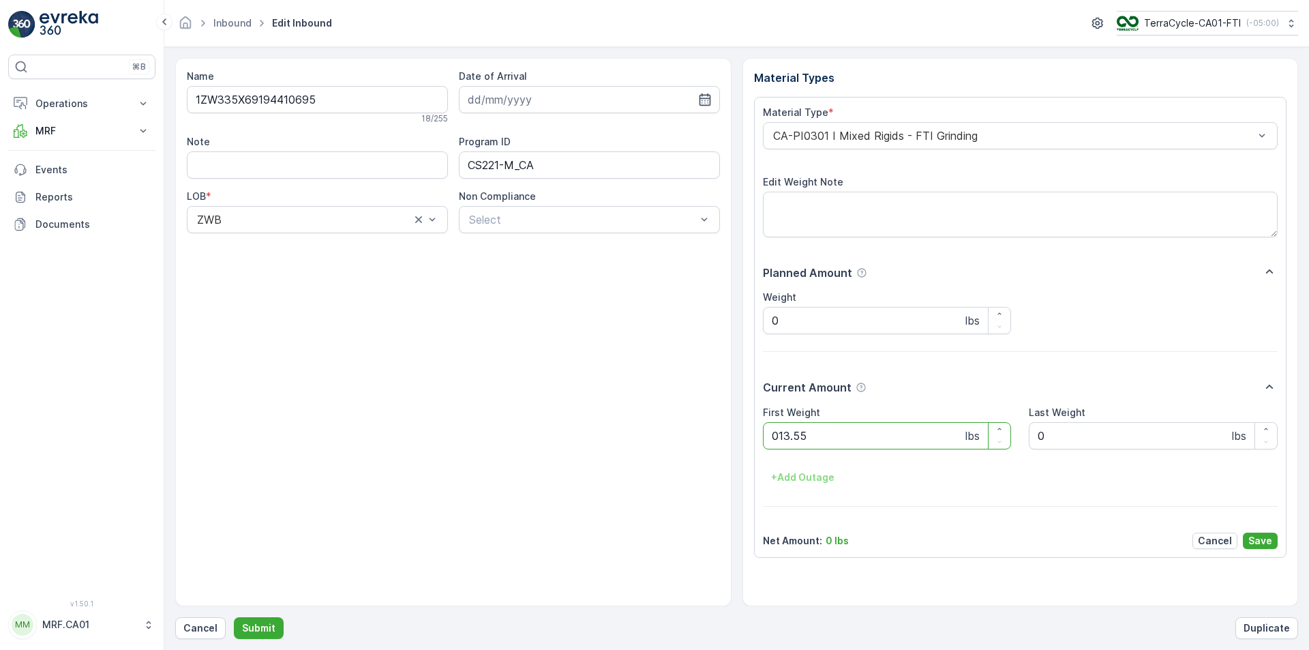
click at [234, 617] on button "Submit" at bounding box center [259, 628] width 50 height 22
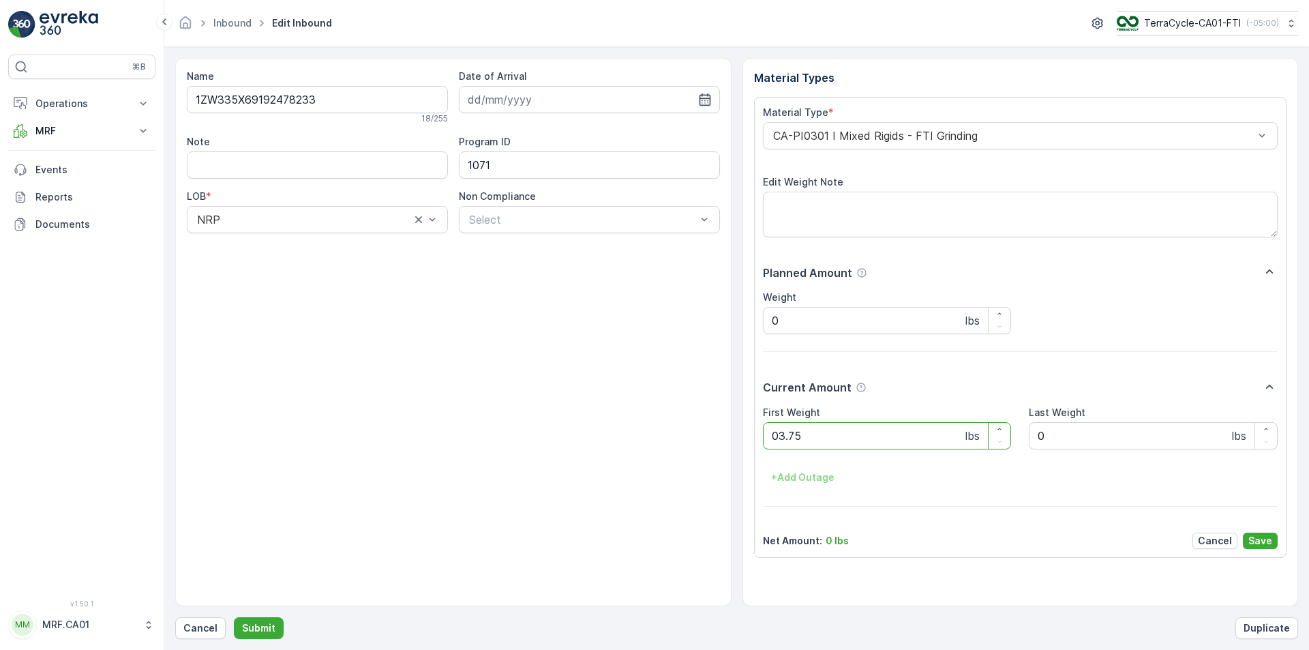
click at [234, 617] on button "Submit" at bounding box center [259, 628] width 50 height 22
type Weight "040"
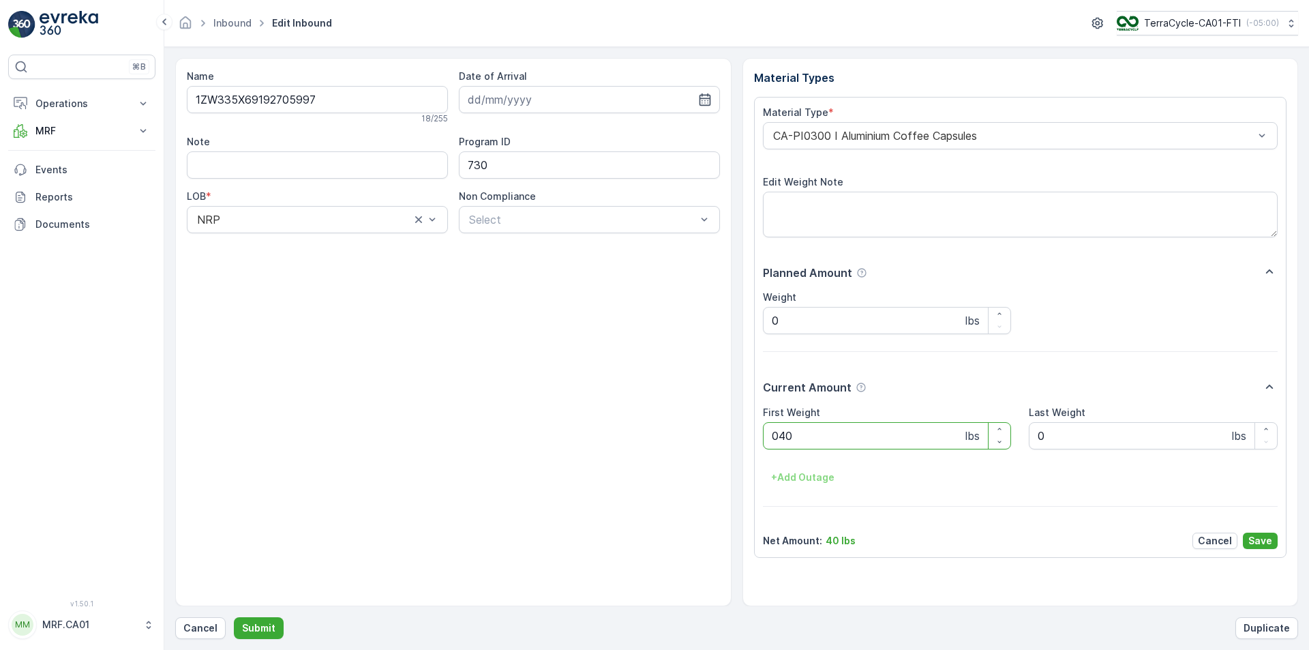
click at [234, 617] on button "Submit" at bounding box center [259, 628] width 50 height 22
